Goal: Task Accomplishment & Management: Manage account settings

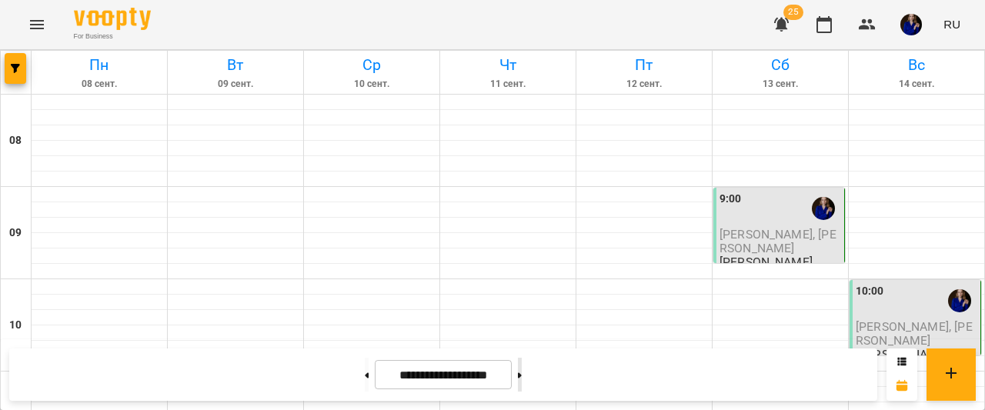
scroll to position [21, 0]
click at [522, 373] on button at bounding box center [520, 375] width 4 height 34
type input "**********"
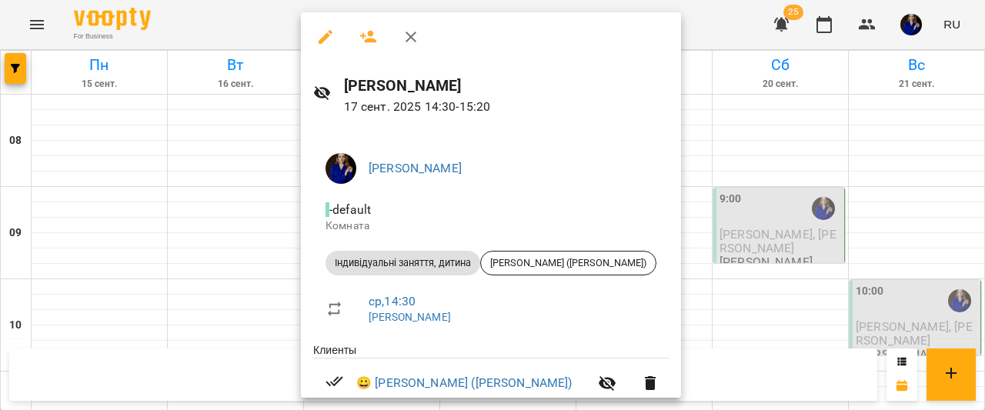
scroll to position [64, 0]
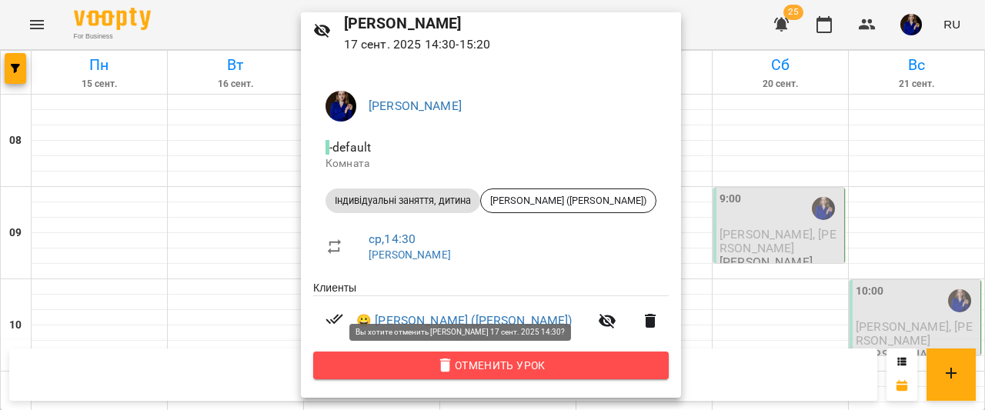
click at [522, 365] on span "Отменить Урок" at bounding box center [491, 365] width 331 height 18
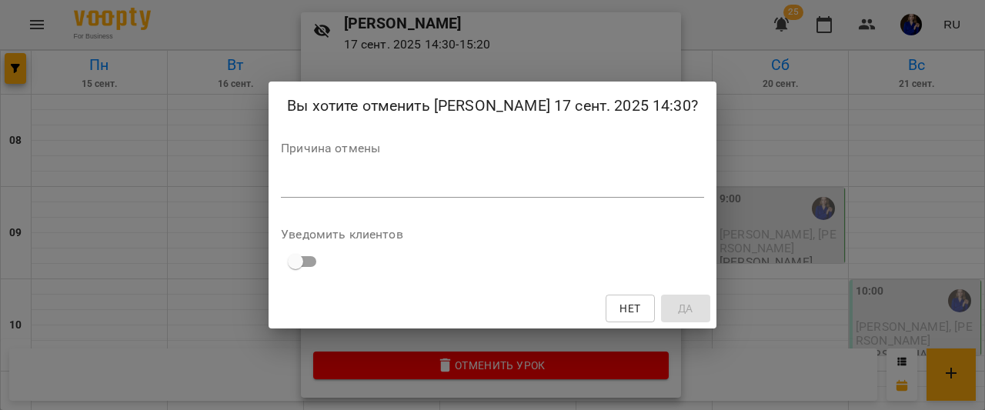
click at [510, 198] on div "*" at bounding box center [492, 185] width 423 height 25
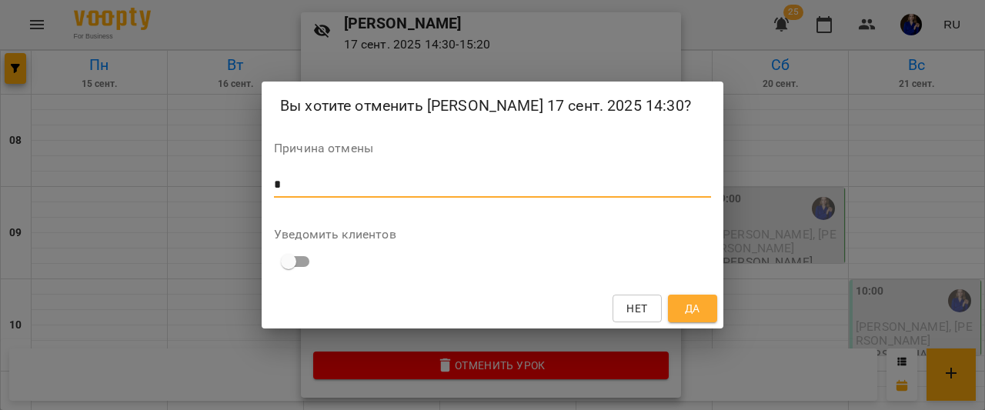
type textarea "*"
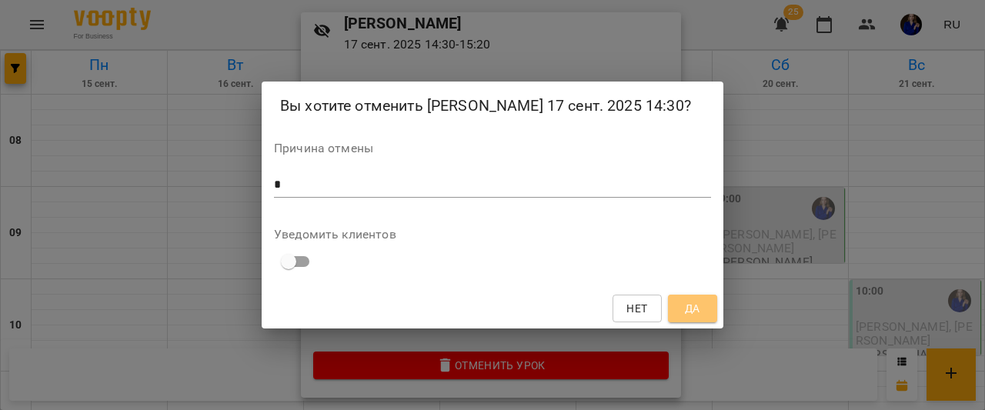
click at [714, 312] on button "Да" at bounding box center [692, 309] width 49 height 28
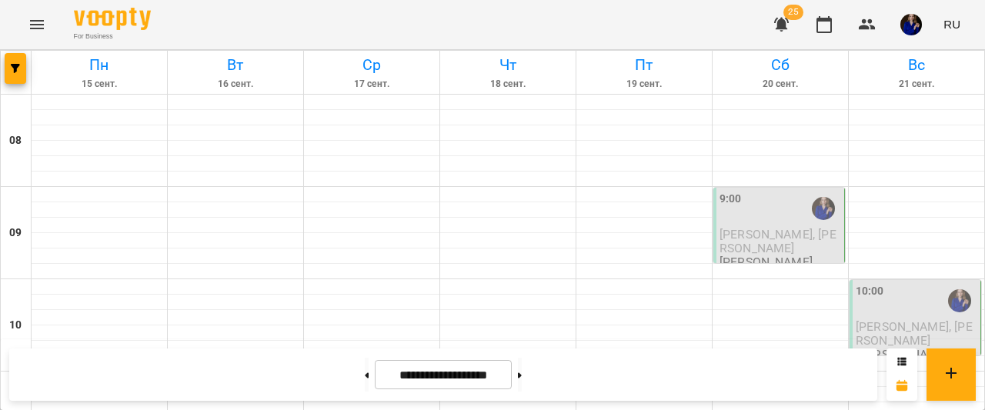
scroll to position [677, 0]
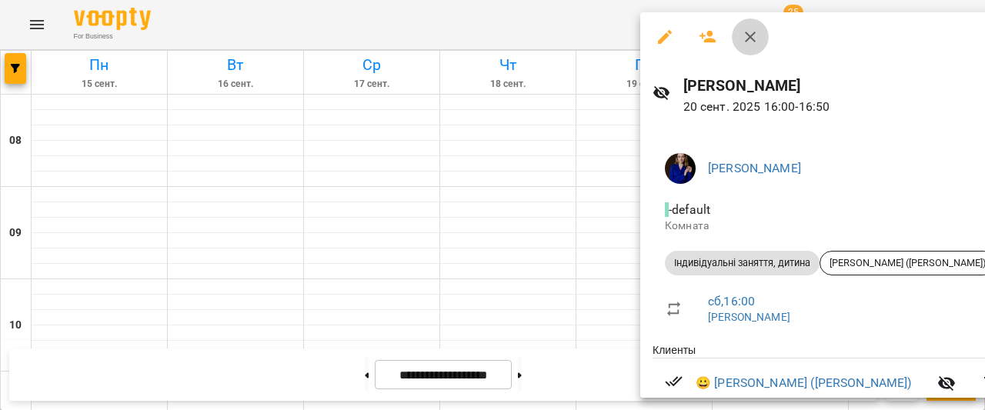
click at [751, 38] on icon "button" at bounding box center [750, 37] width 11 height 11
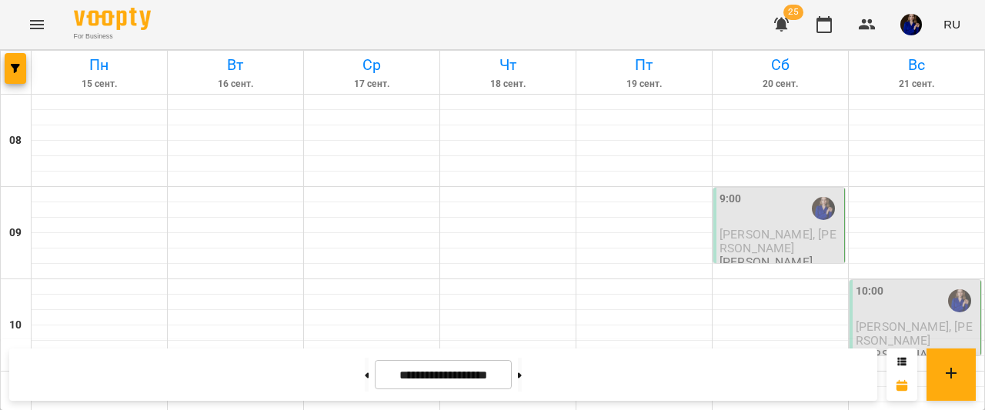
scroll to position [921, 0]
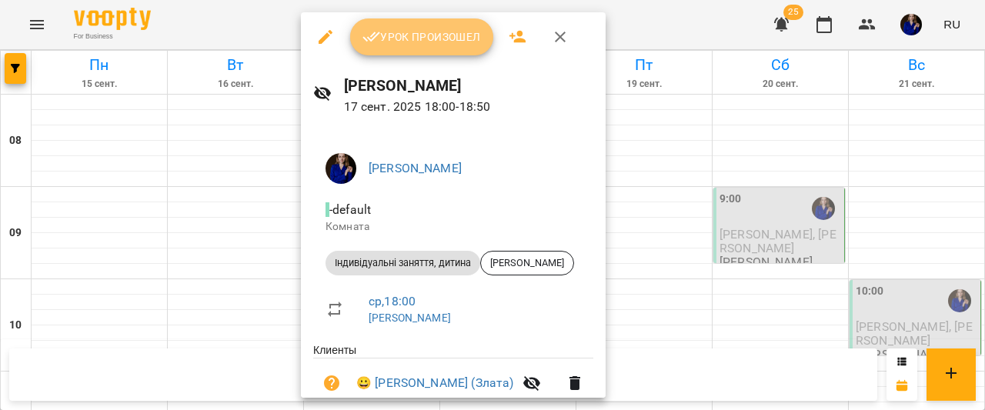
click at [391, 38] on span "Урок произошел" at bounding box center [422, 37] width 119 height 18
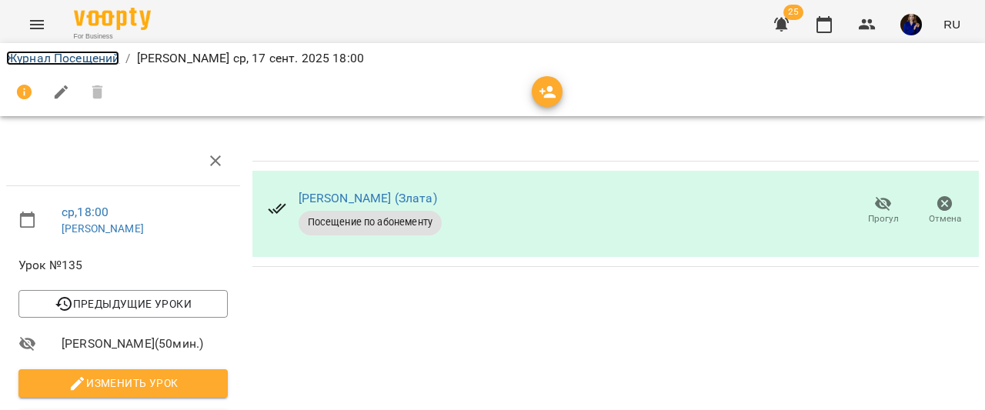
click at [63, 55] on link "Журнал Посещений" at bounding box center [62, 58] width 113 height 15
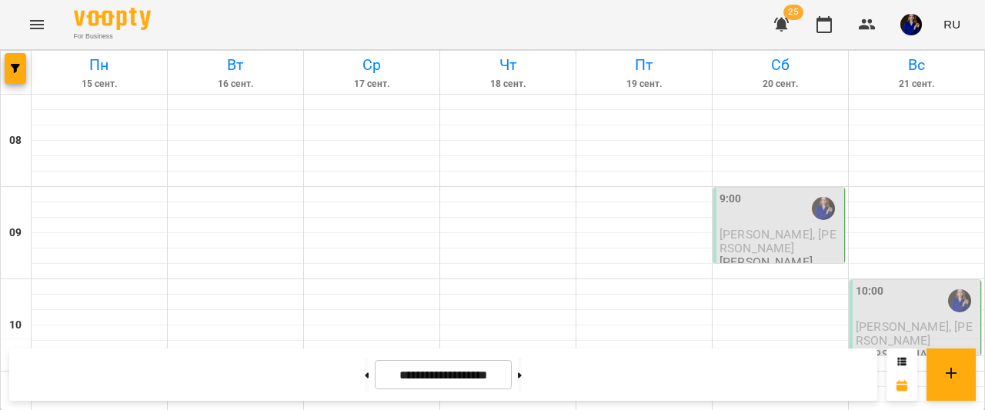
scroll to position [950, 0]
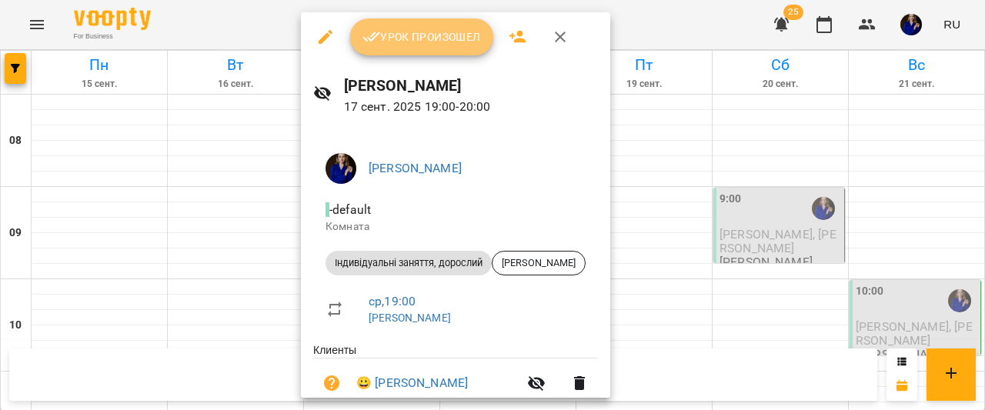
click at [408, 36] on span "Урок произошел" at bounding box center [422, 37] width 119 height 18
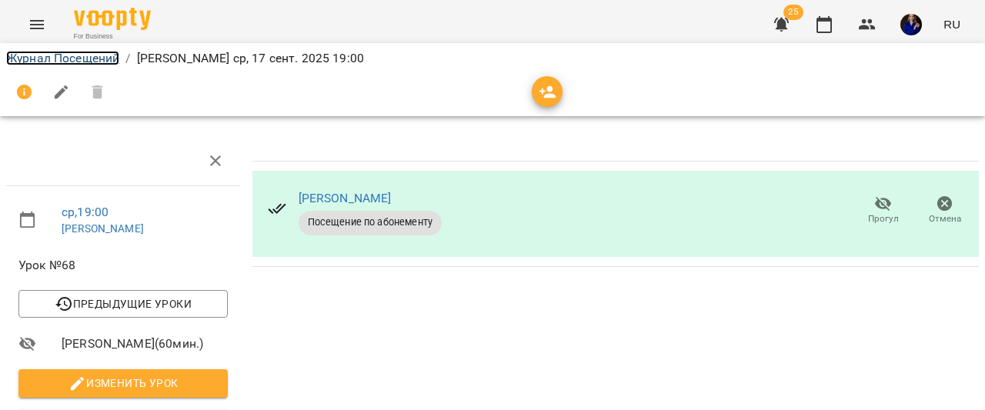
click at [46, 54] on link "Журнал Посещений" at bounding box center [62, 58] width 113 height 15
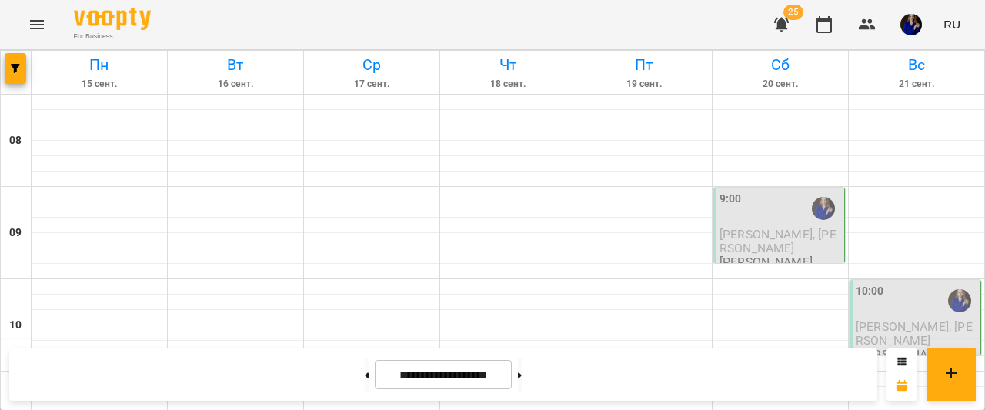
scroll to position [1045, 0]
